Goal: Navigation & Orientation: Find specific page/section

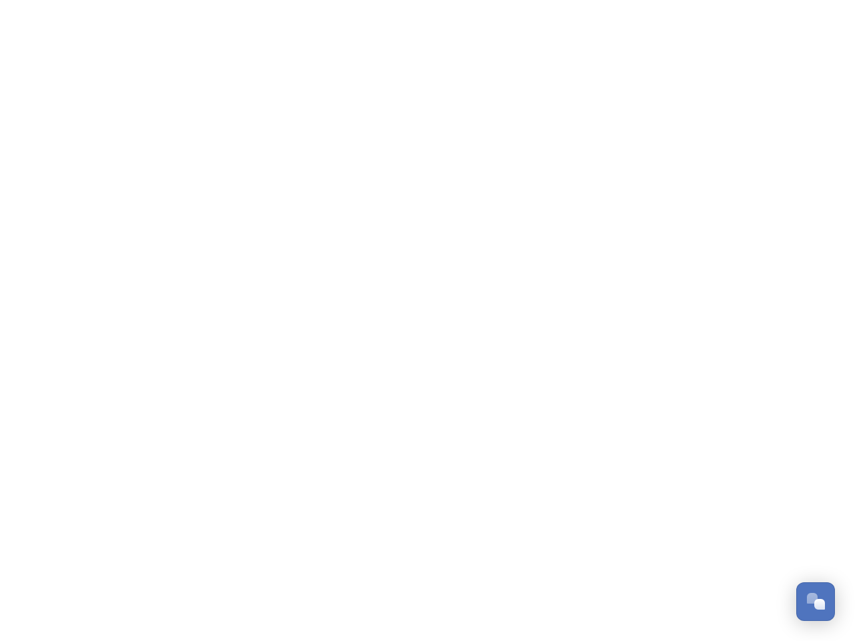
click at [815, 602] on div "Open Chat" at bounding box center [819, 604] width 11 height 11
click at [820, 0] on html "/p/c/shaping-west-[GEOGRAPHIC_DATA]/[GEOGRAPHIC_DATA]-west-[GEOGRAPHIC_DATA] Di…" at bounding box center [427, 0] width 855 height 0
click at [714, 0] on html "/p/c/shaping-west-[GEOGRAPHIC_DATA]/[GEOGRAPHIC_DATA]-west-[GEOGRAPHIC_DATA] Di…" at bounding box center [427, 0] width 855 height 0
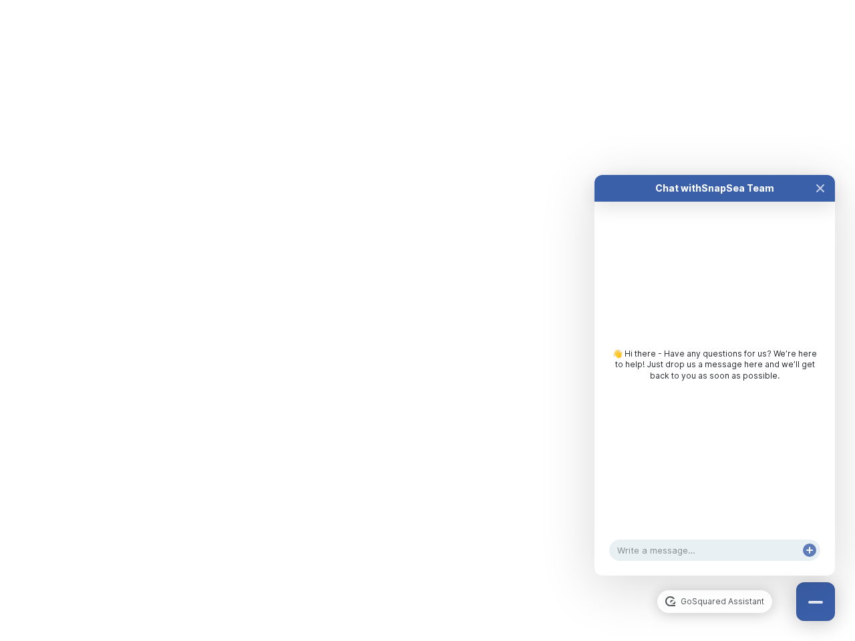
click at [714, 381] on div "👋 Hi there - Have any questions for us? We’re here to help! Just drop us a mess…" at bounding box center [715, 364] width 214 height 33
click at [820, 192] on icon "Close Chat" at bounding box center [820, 188] width 7 height 7
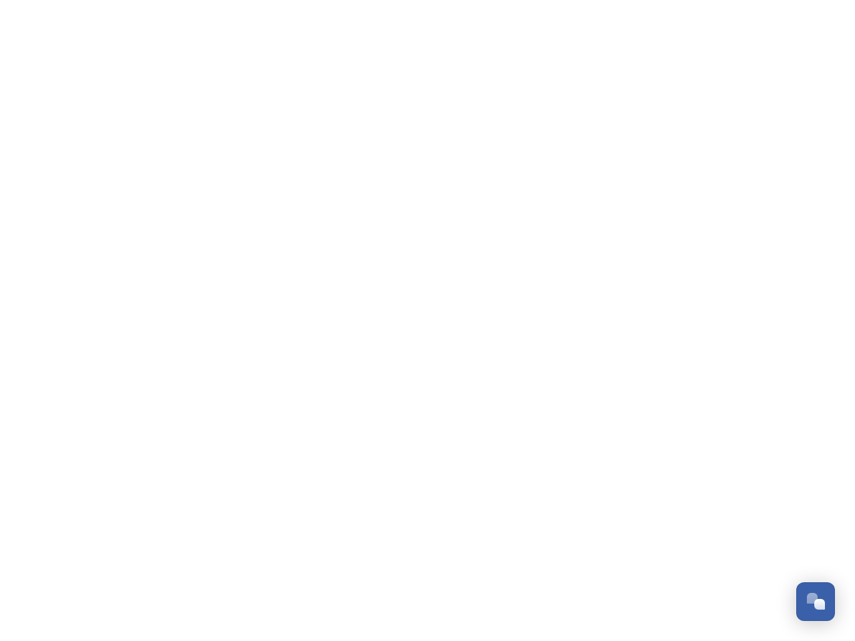
click at [809, 0] on html "/p/c/shaping-west-[GEOGRAPHIC_DATA]/[GEOGRAPHIC_DATA]-west-[GEOGRAPHIC_DATA] Di…" at bounding box center [427, 0] width 855 height 0
click at [427, 0] on html "/p/c/shaping-west-[GEOGRAPHIC_DATA]/[GEOGRAPHIC_DATA]-west-[GEOGRAPHIC_DATA] Di…" at bounding box center [427, 0] width 855 height 0
click at [417, 0] on html "/p/c/shaping-west-[GEOGRAPHIC_DATA]/[GEOGRAPHIC_DATA]-west-[GEOGRAPHIC_DATA] Di…" at bounding box center [427, 0] width 855 height 0
